Goal: Transaction & Acquisition: Purchase product/service

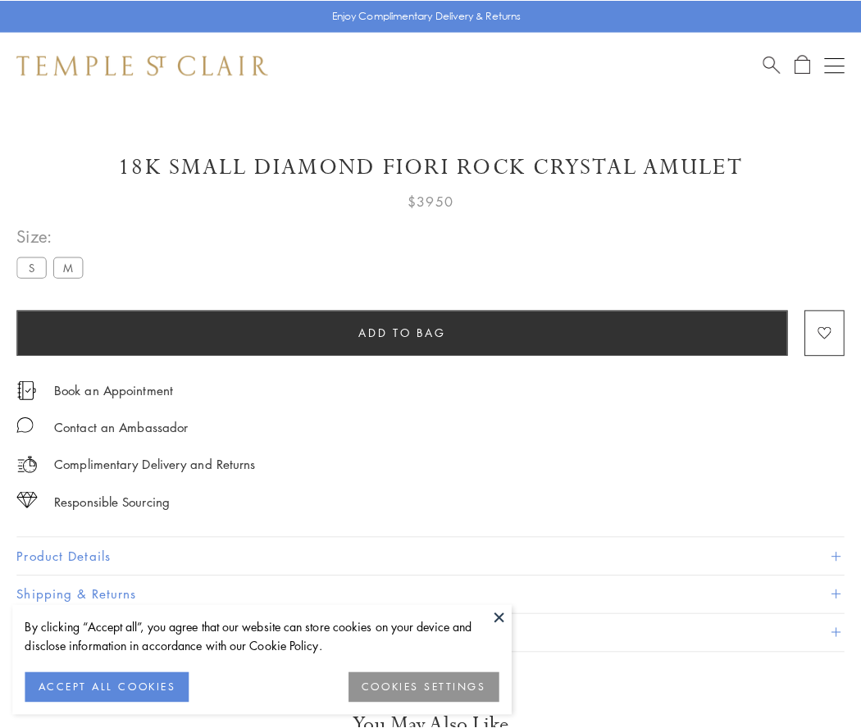
scroll to position [15, 0]
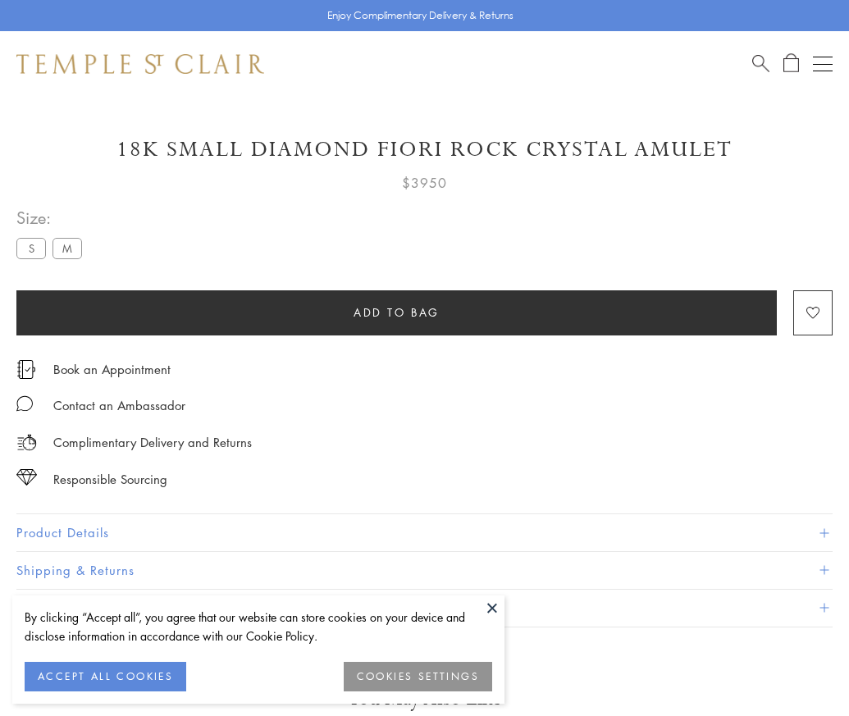
click at [396, 312] on span "Add to bag" at bounding box center [396, 312] width 86 height 18
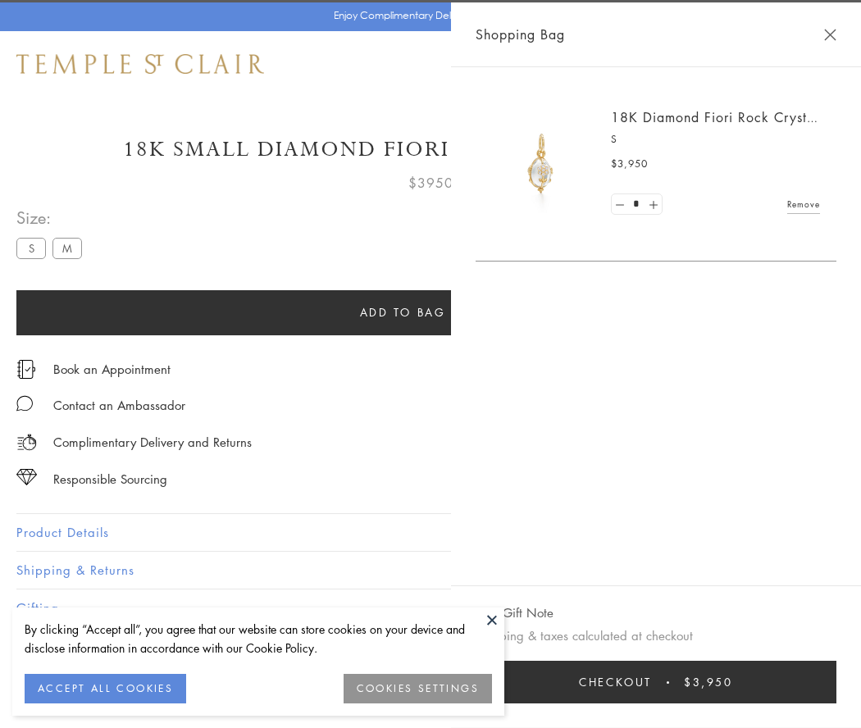
click at [796, 682] on button "Checkout $3,950" at bounding box center [656, 682] width 361 height 43
